Goal: Check status

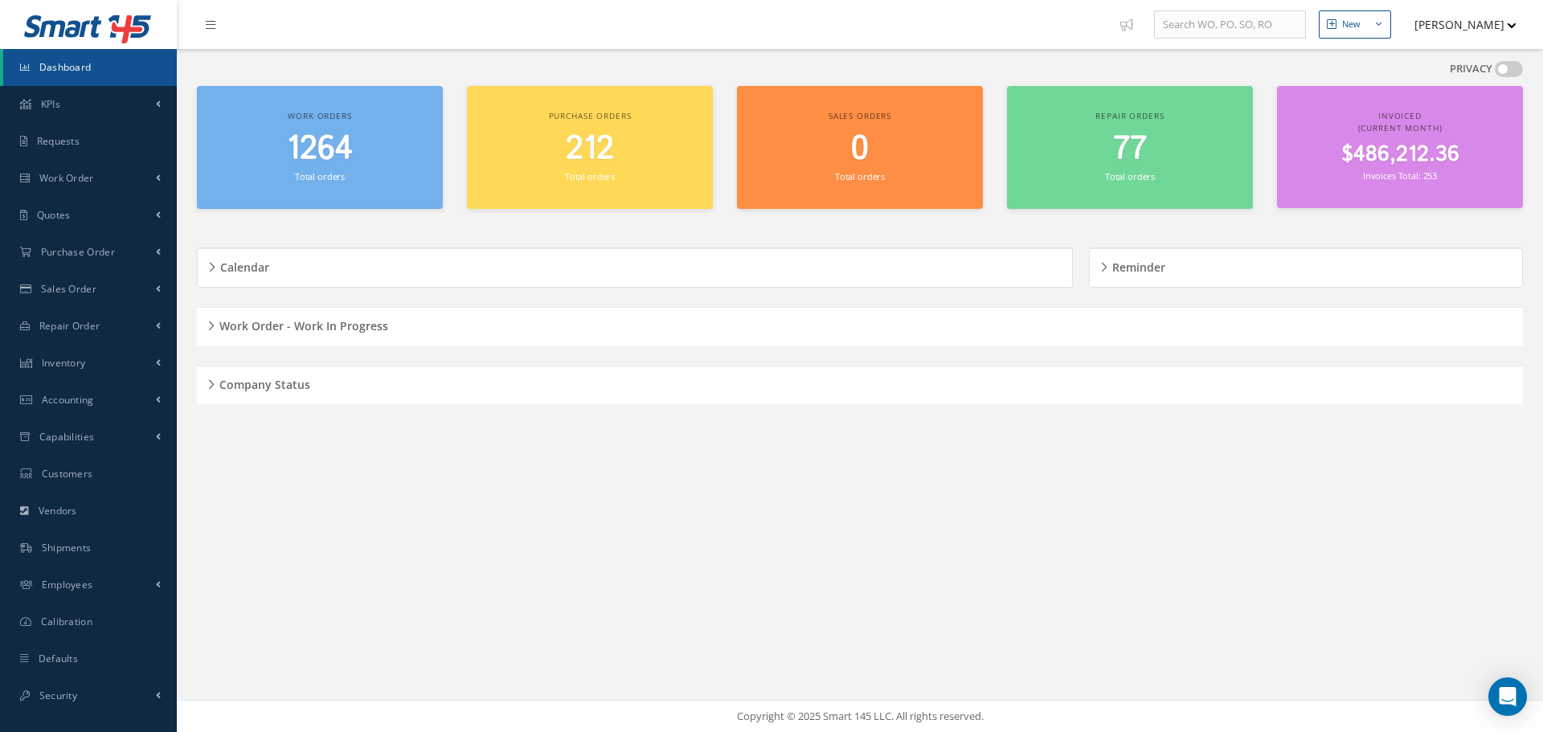
click at [221, 322] on h5 "Work Order - Work In Progress" at bounding box center [302, 323] width 174 height 19
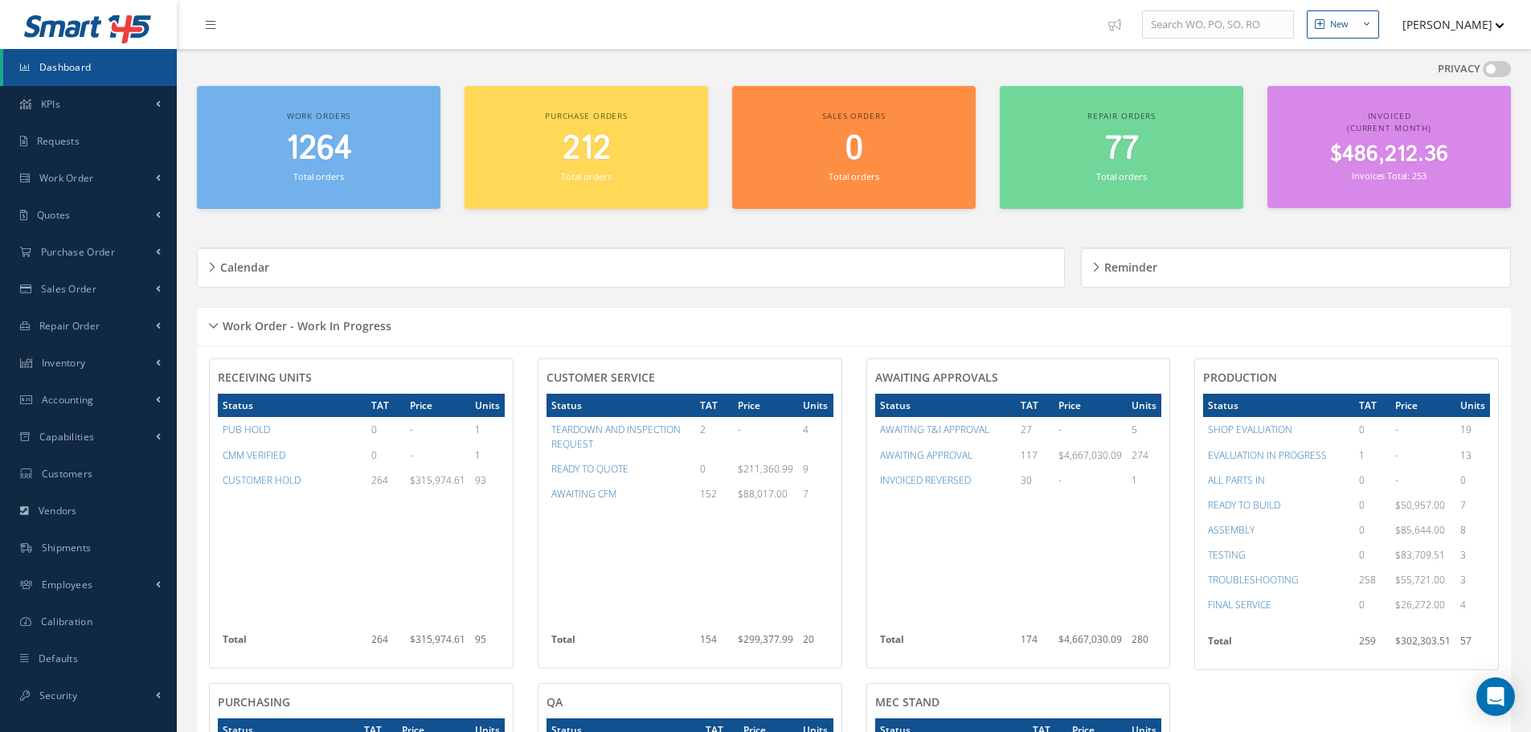
click at [207, 323] on div "Work Order - Work In Progress" at bounding box center [854, 326] width 1314 height 25
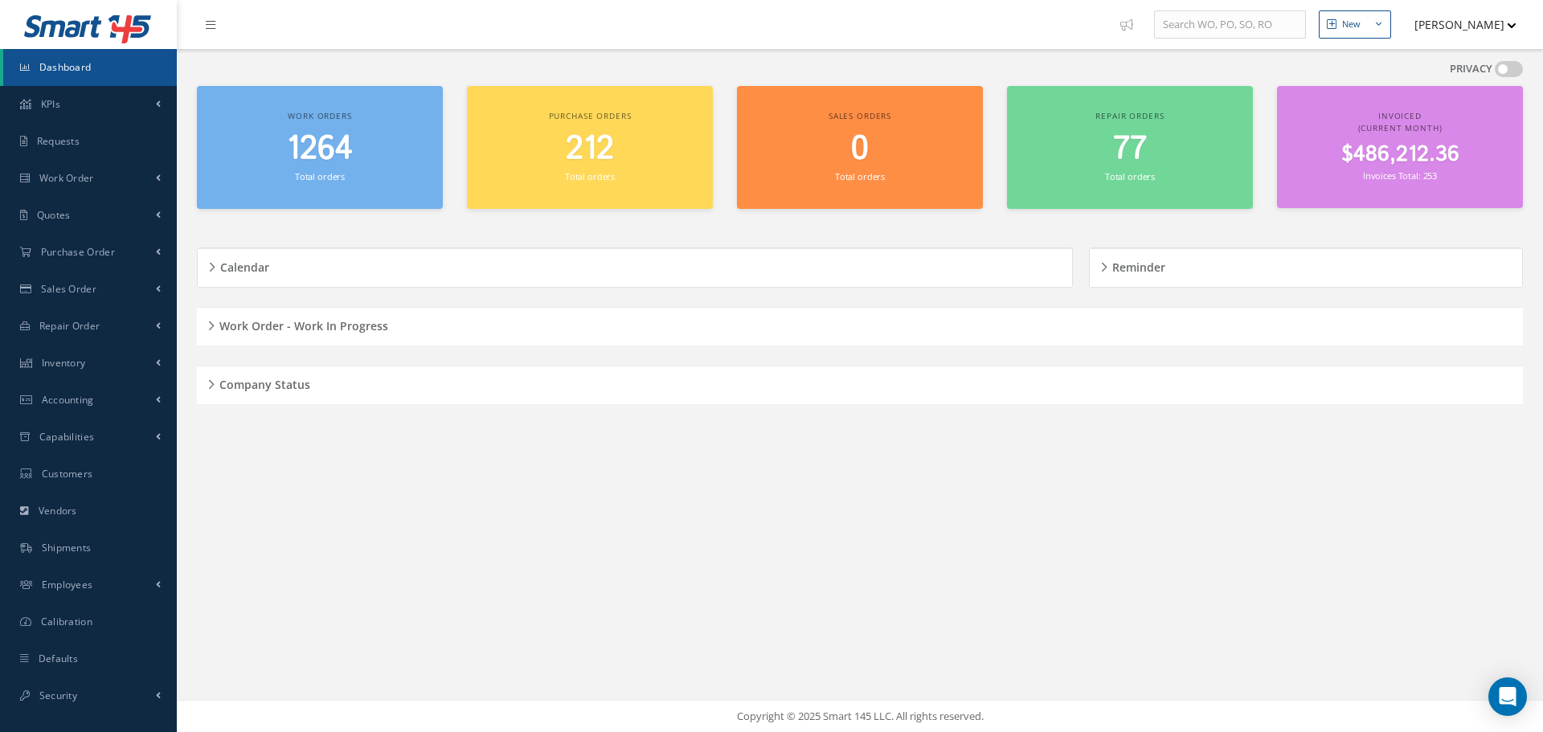
click at [209, 381] on div "Company Status" at bounding box center [860, 385] width 1326 height 25
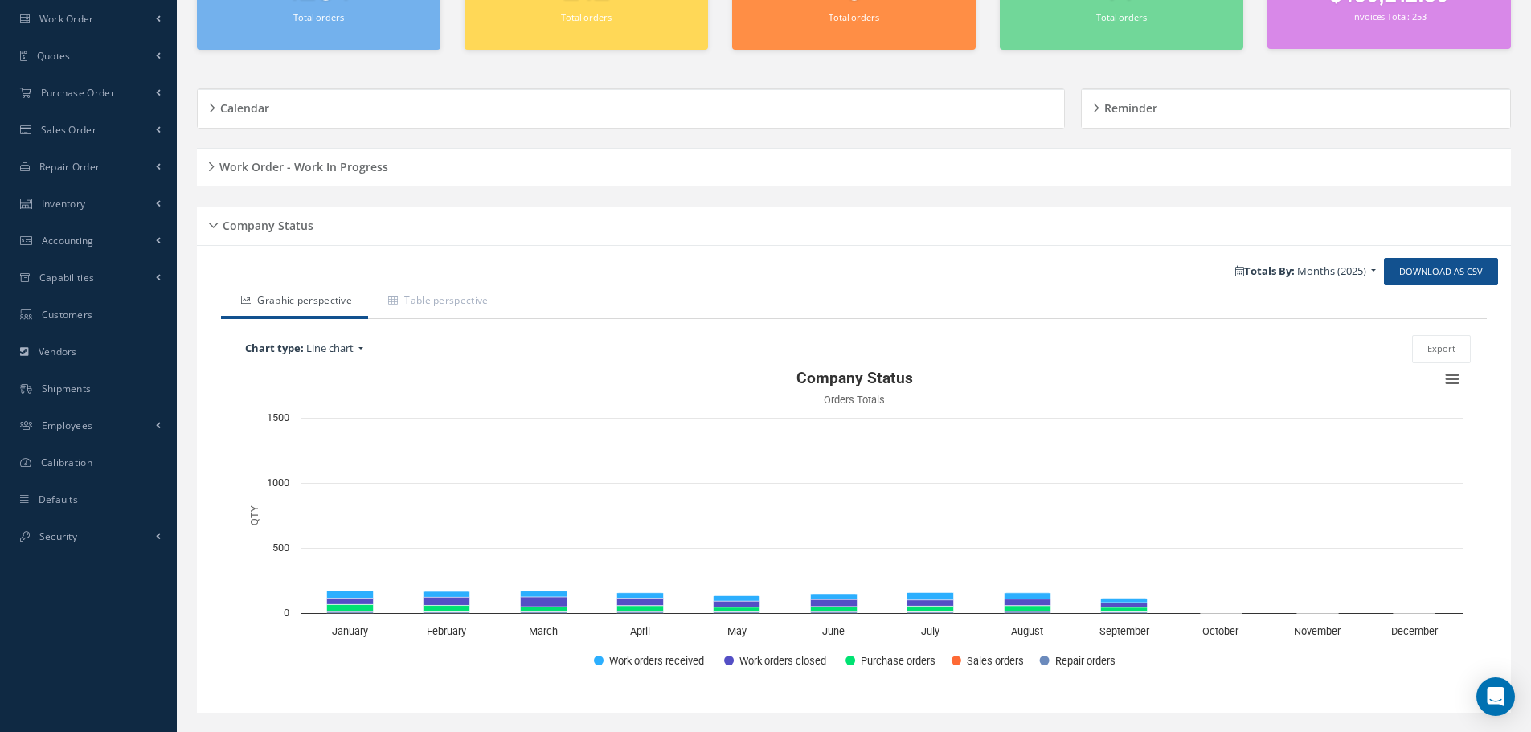
scroll to position [161, 0]
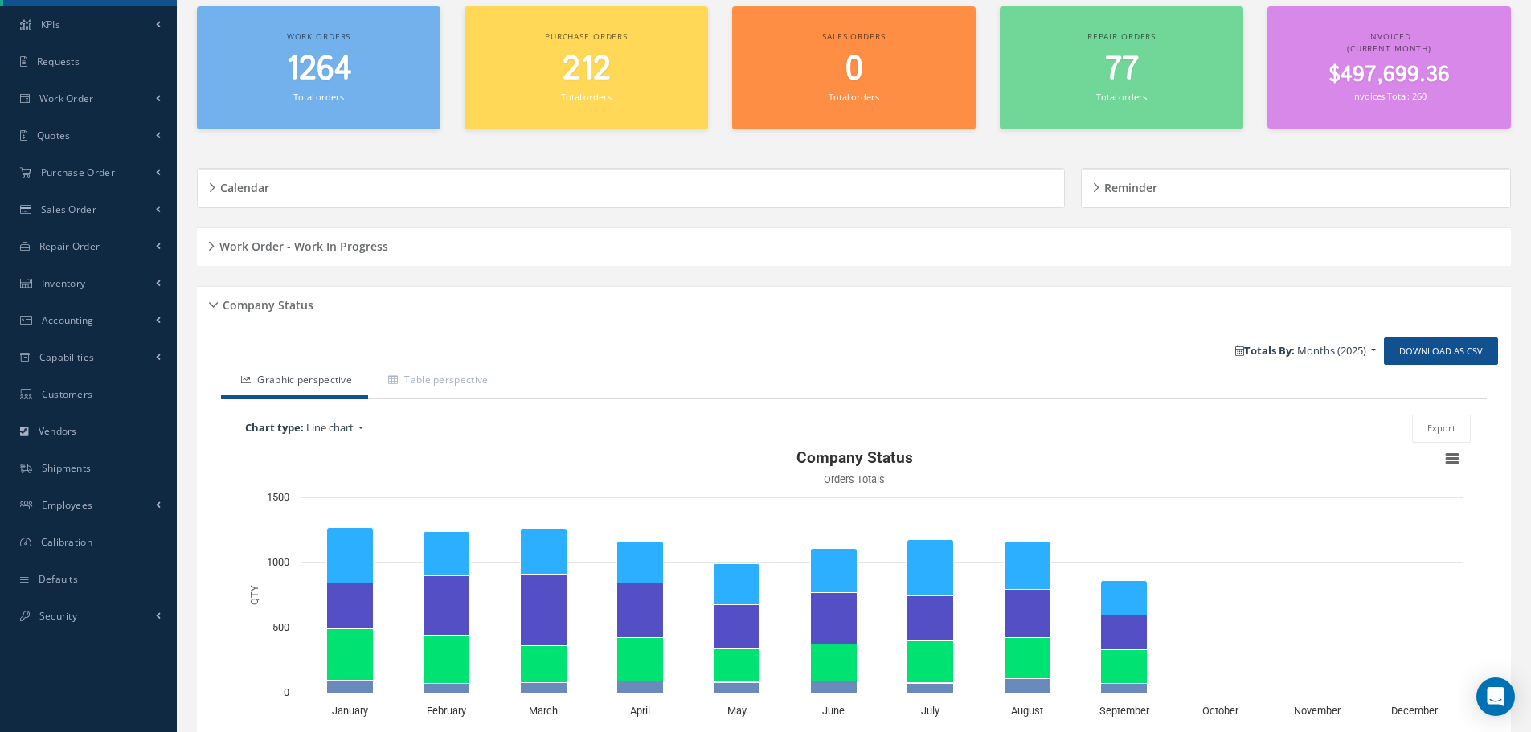
scroll to position [192, 0]
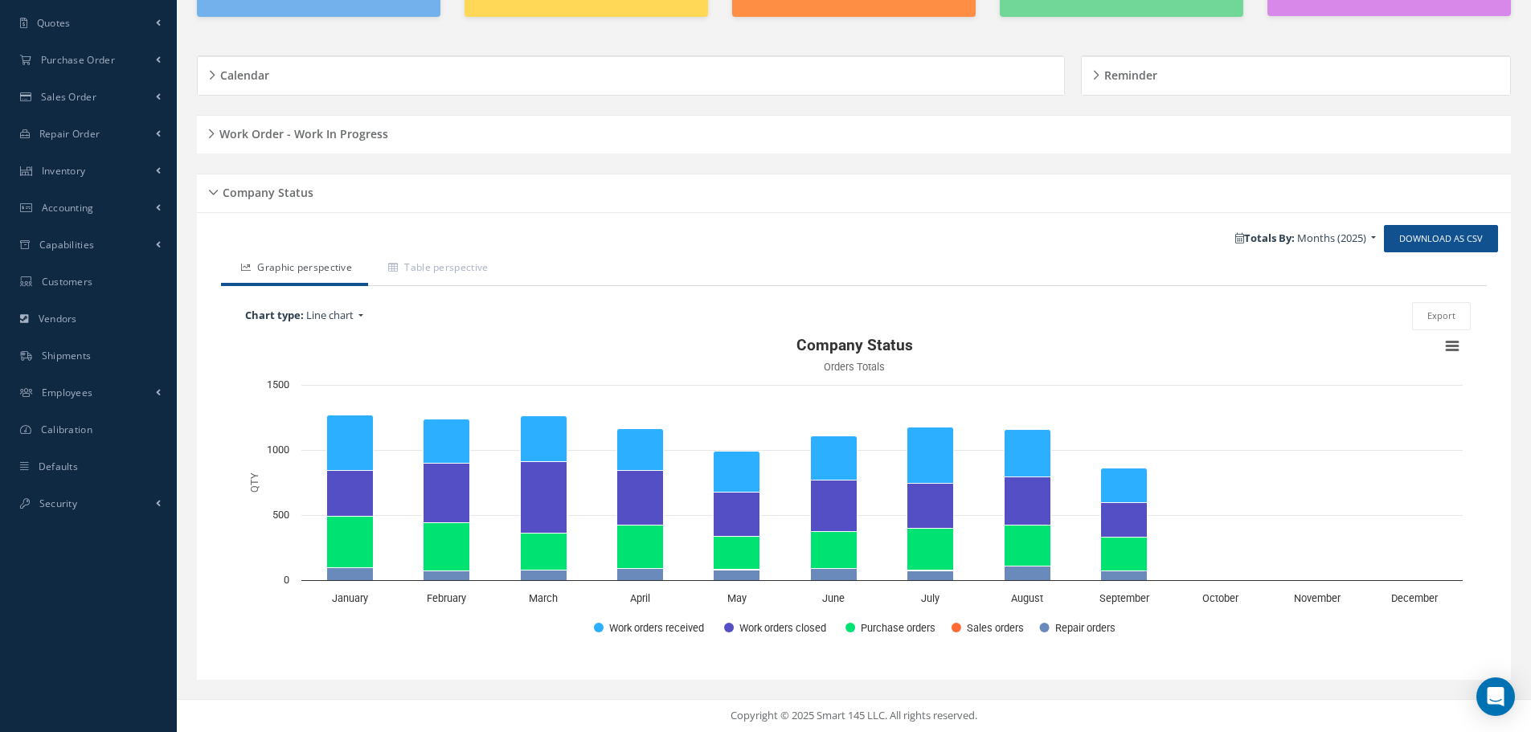
click at [211, 193] on div "Company Status" at bounding box center [854, 193] width 1314 height 25
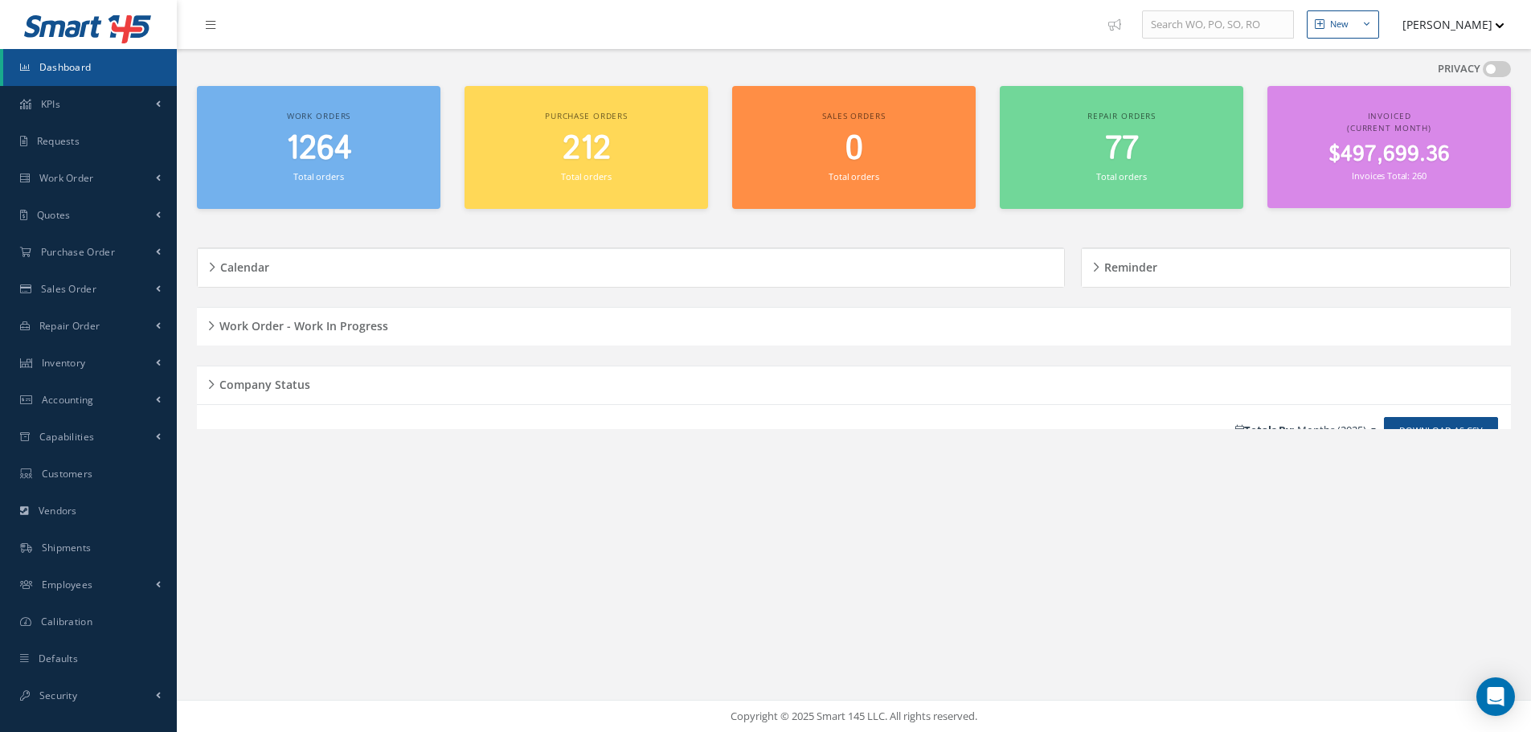
scroll to position [0, 0]
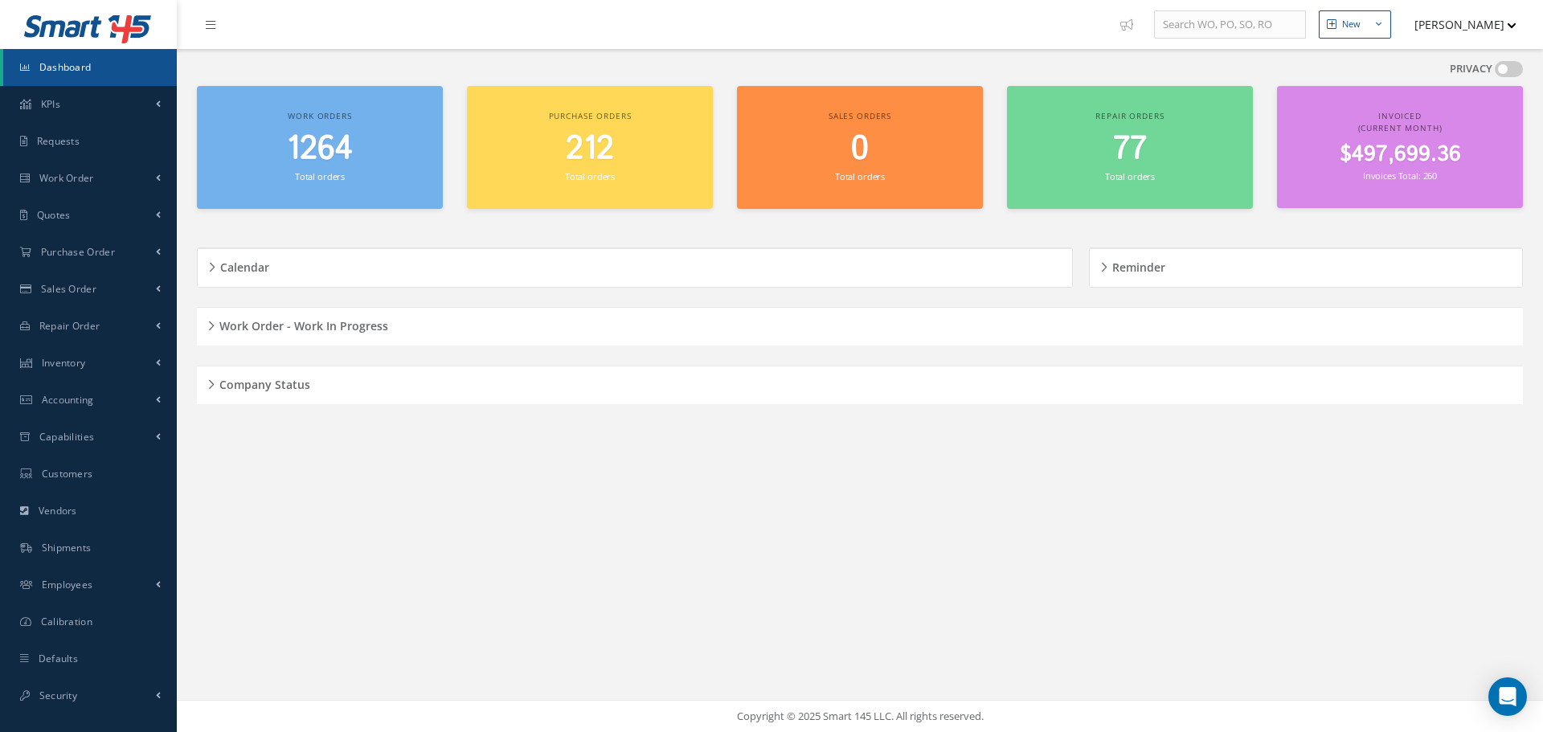
click at [215, 386] on div "Company Status" at bounding box center [860, 385] width 1326 height 25
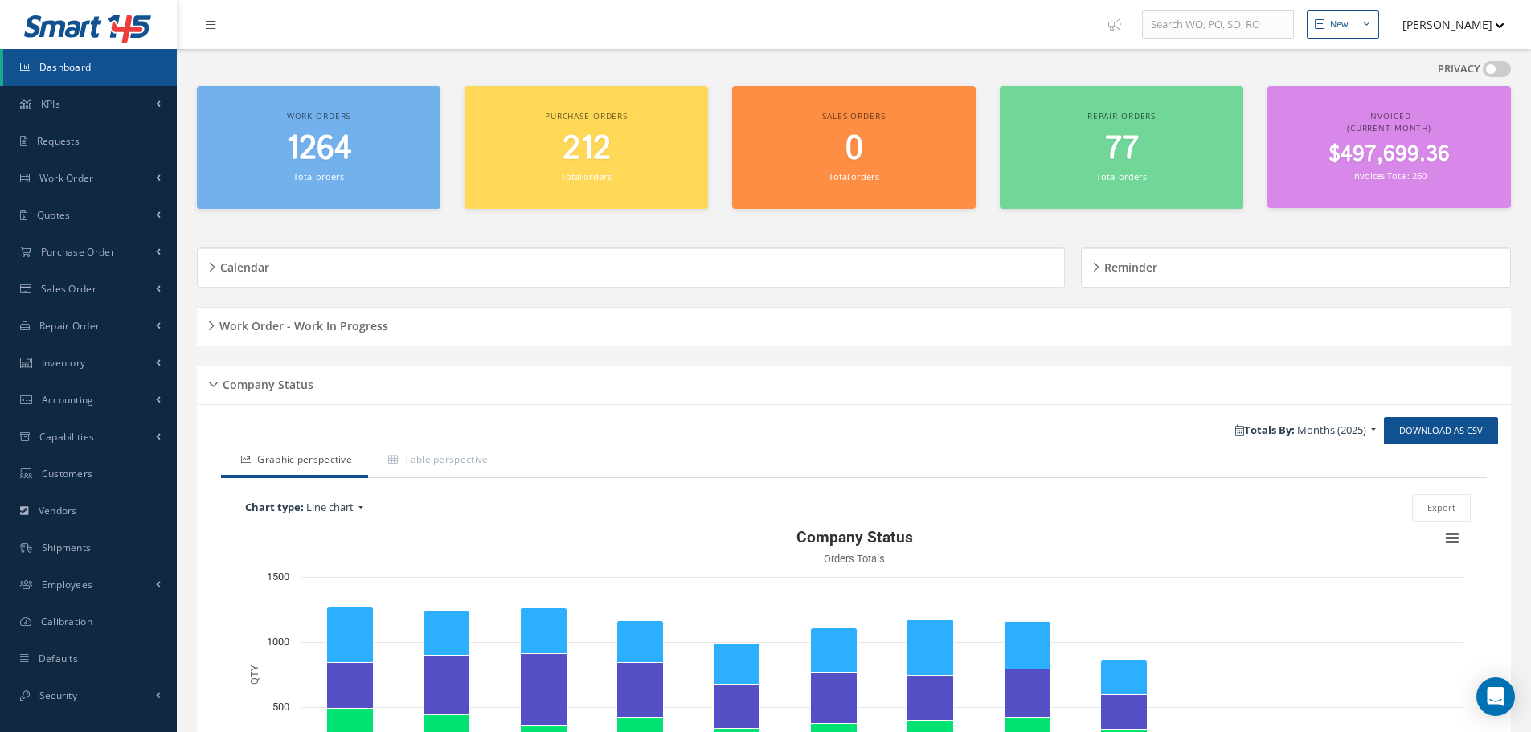
scroll to position [192, 0]
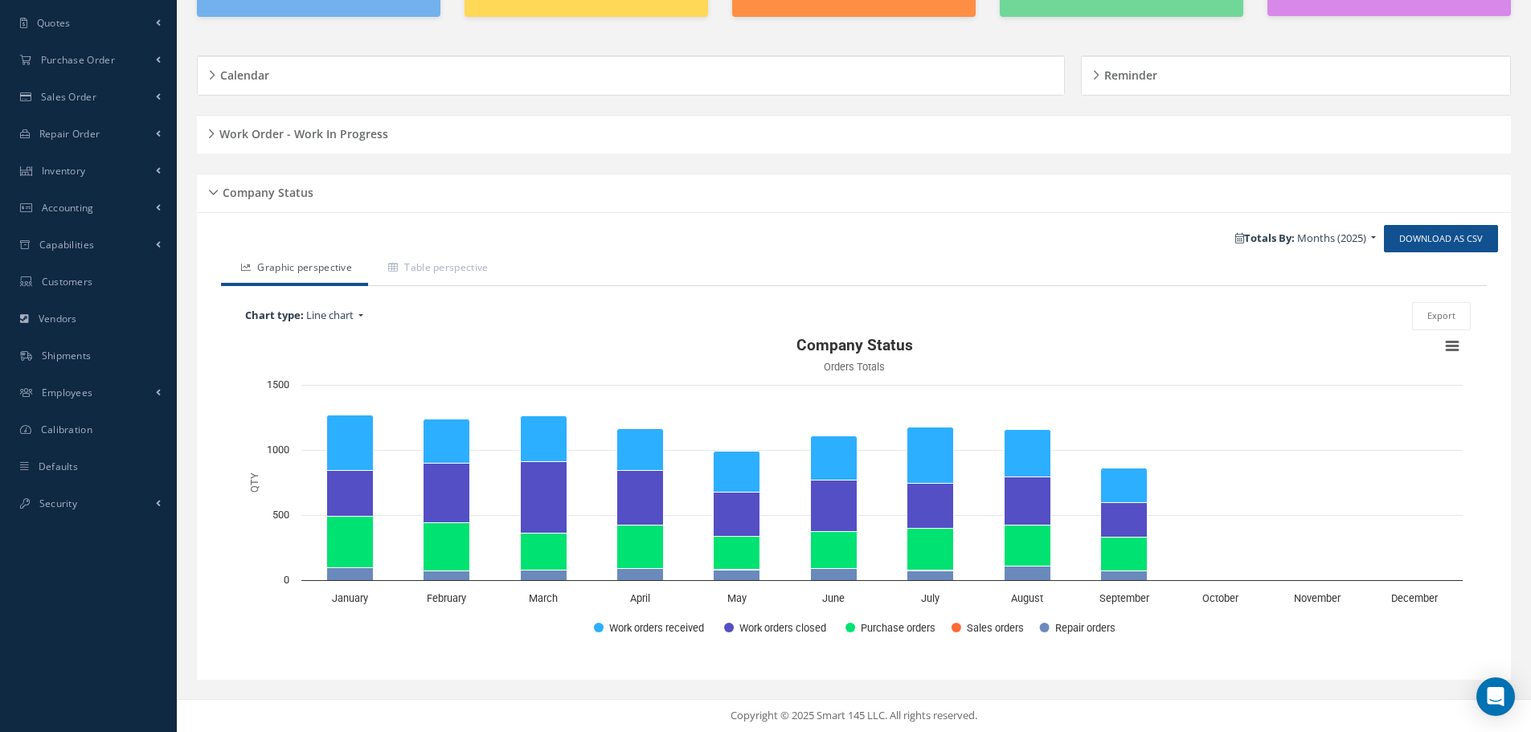
click at [200, 188] on div "Company Status" at bounding box center [854, 193] width 1314 height 25
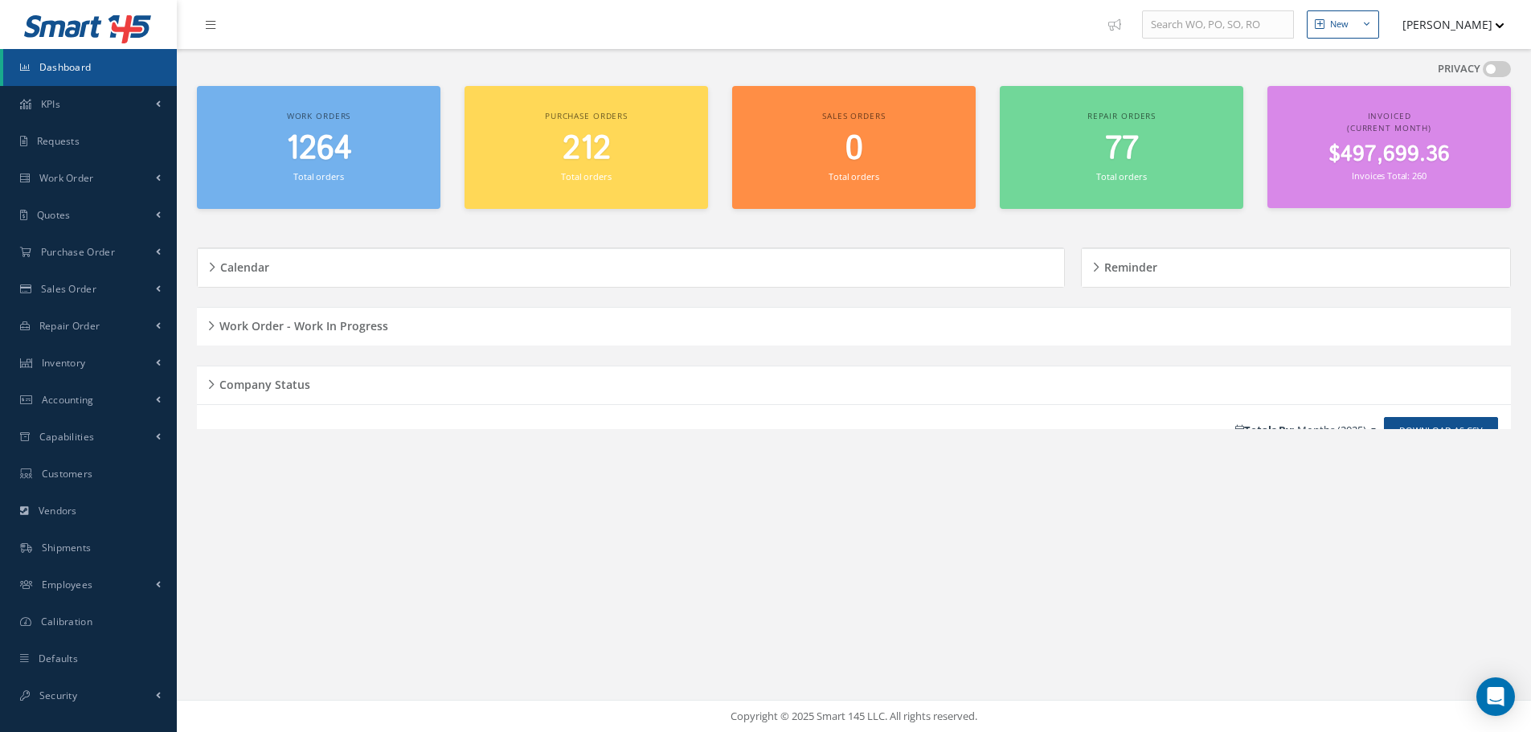
scroll to position [0, 0]
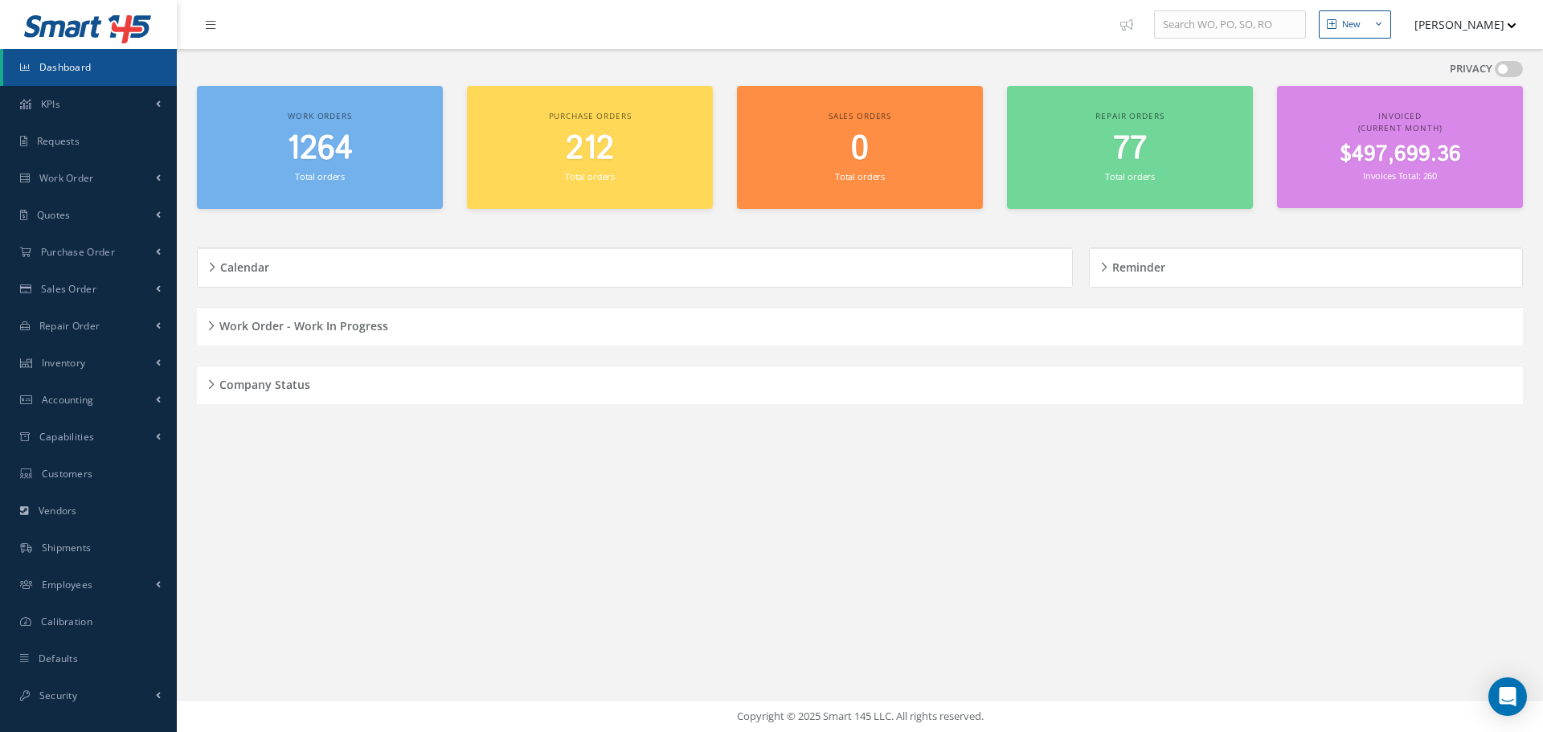
drag, startPoint x: 211, startPoint y: 326, endPoint x: 220, endPoint y: 322, distance: 10.5
click at [212, 325] on div "Work Order - Work In Progress" at bounding box center [860, 326] width 1326 height 25
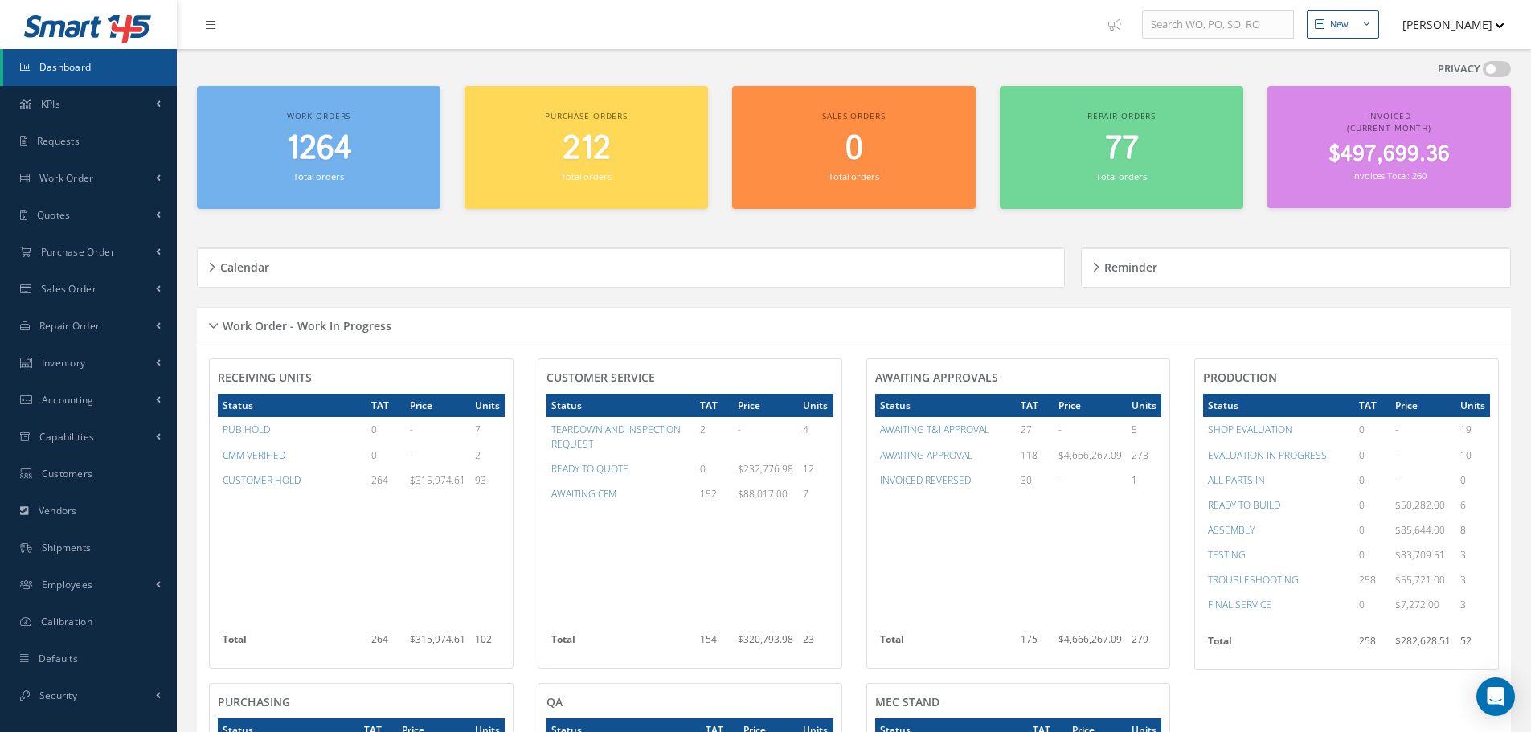
scroll to position [322, 0]
